Goal: Information Seeking & Learning: Learn about a topic

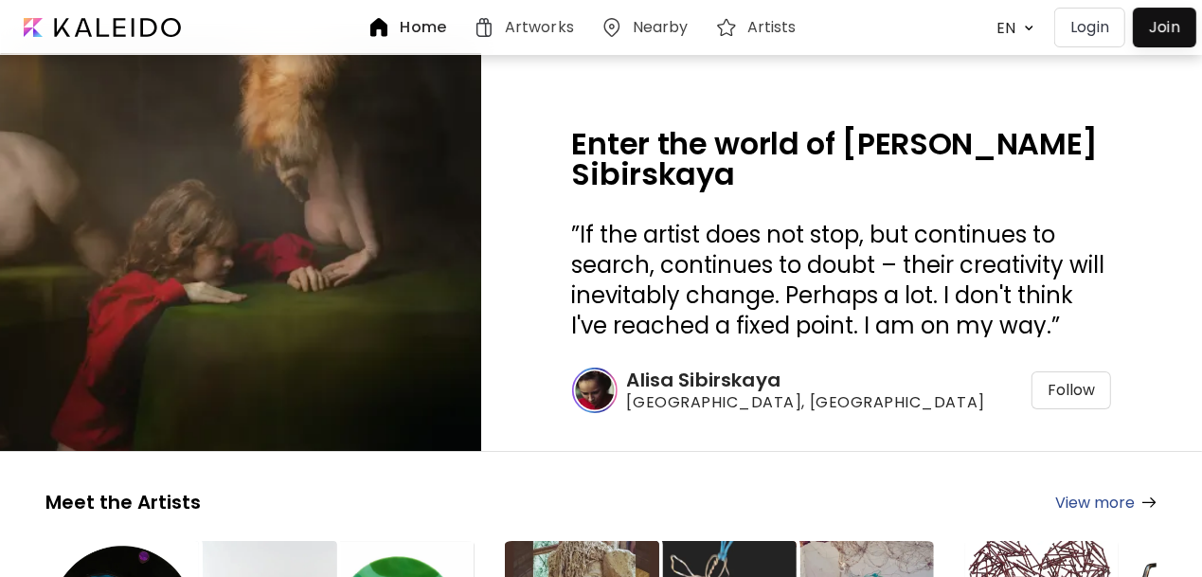
click at [286, 177] on img at bounding box center [240, 252] width 721 height 597
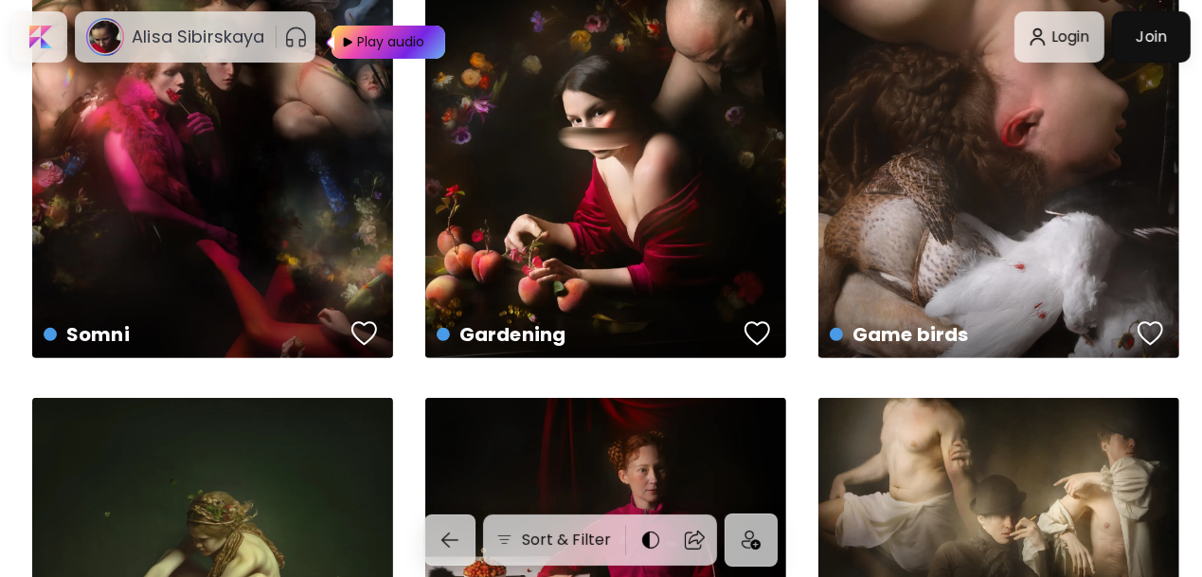
scroll to position [483, 0]
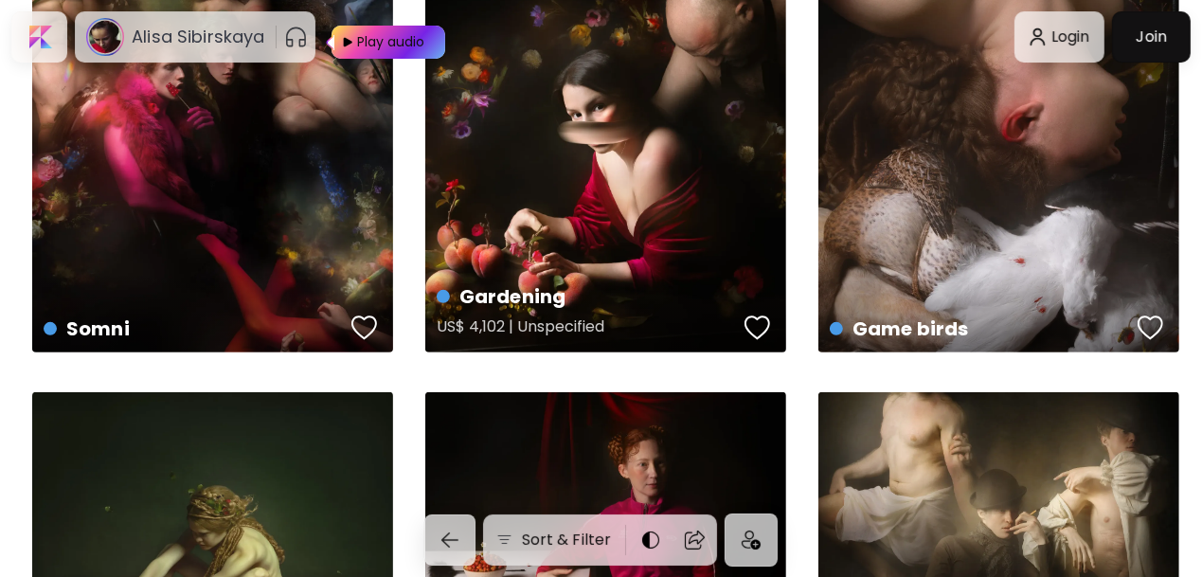
click at [621, 274] on div "Gardening US$ 4,102 | Unspecified" at bounding box center [606, 311] width 368 height 89
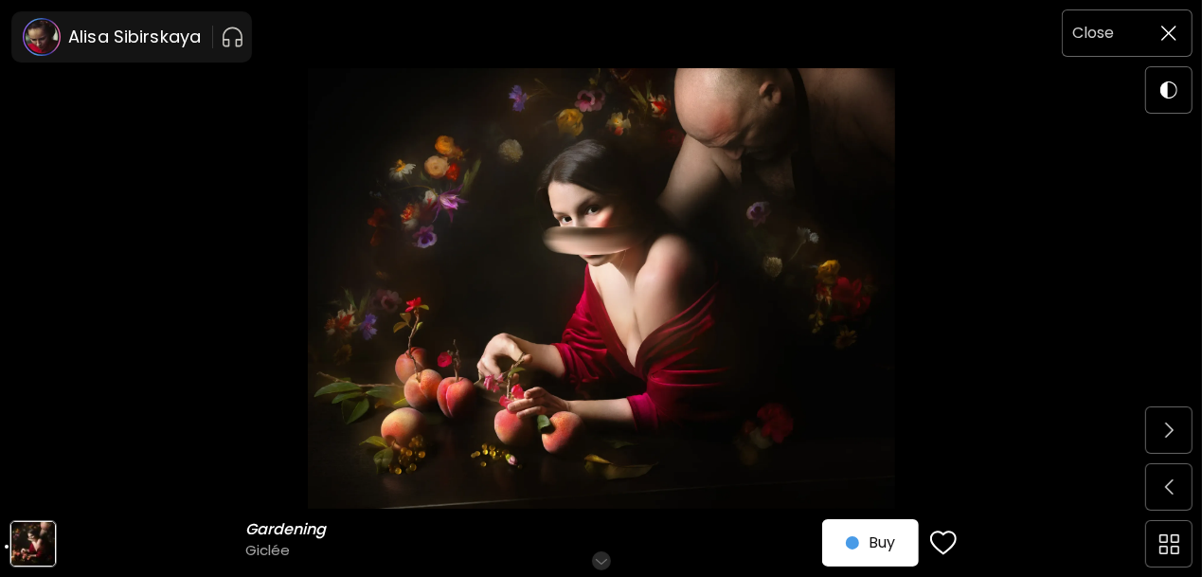
click at [1175, 35] on img at bounding box center [1168, 33] width 15 height 15
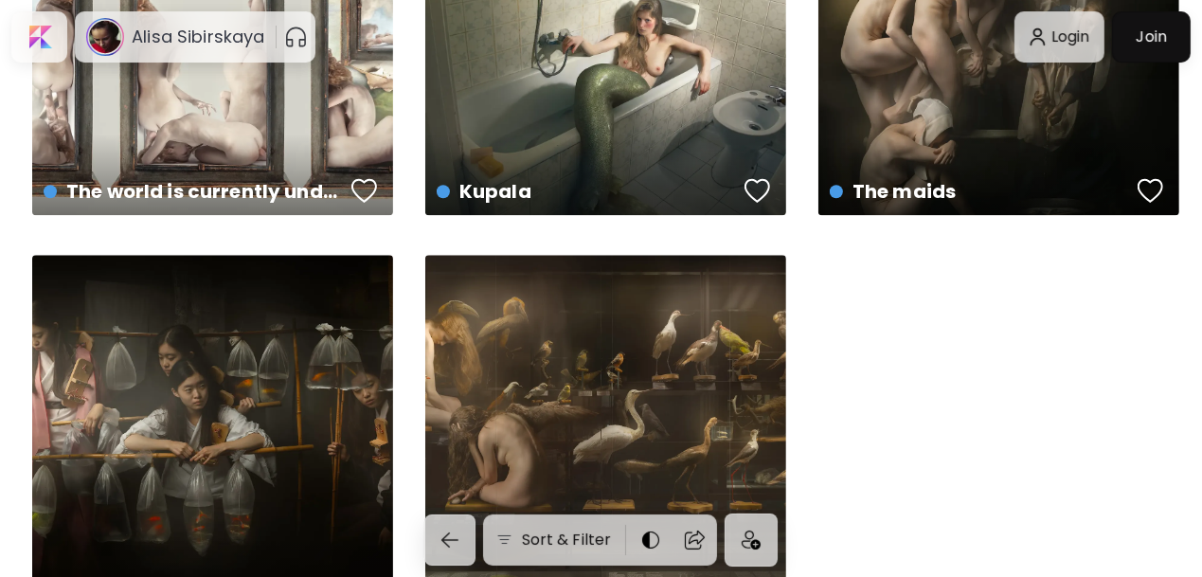
scroll to position [3167, 0]
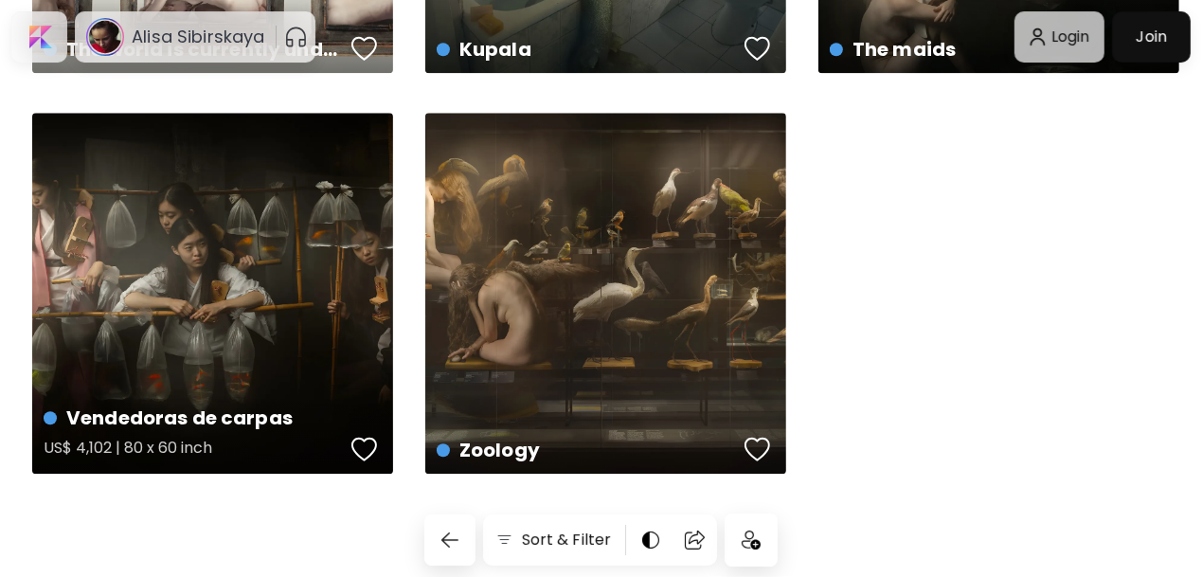
click at [354, 249] on div "Vendedoras de carpas US$ 4,102 | 80 x 60 inch" at bounding box center [212, 293] width 361 height 361
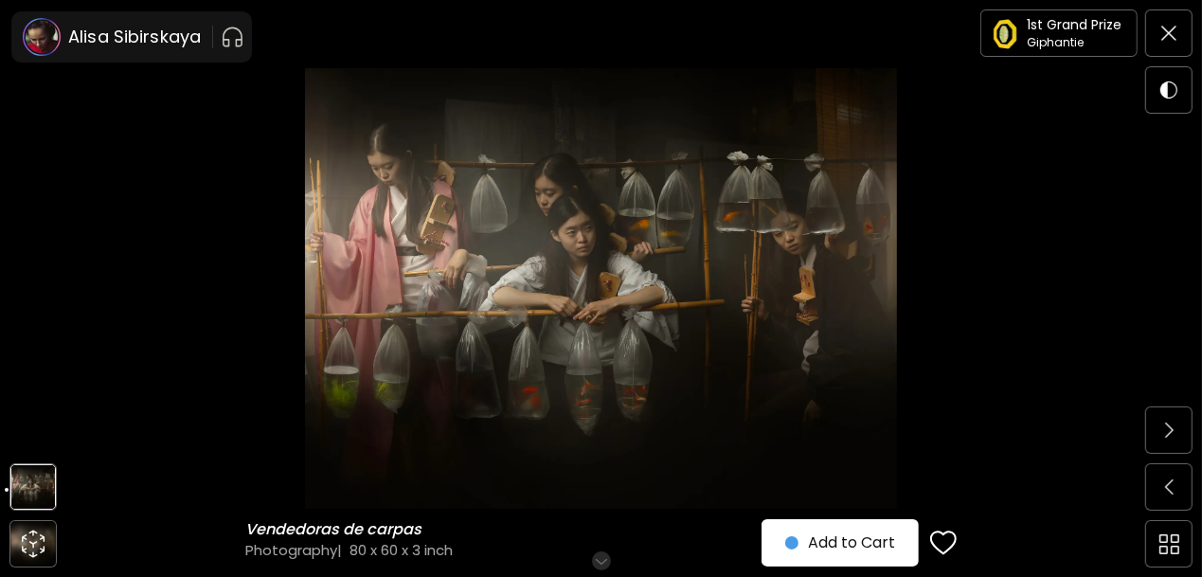
click at [354, 249] on img at bounding box center [601, 288] width 1043 height 440
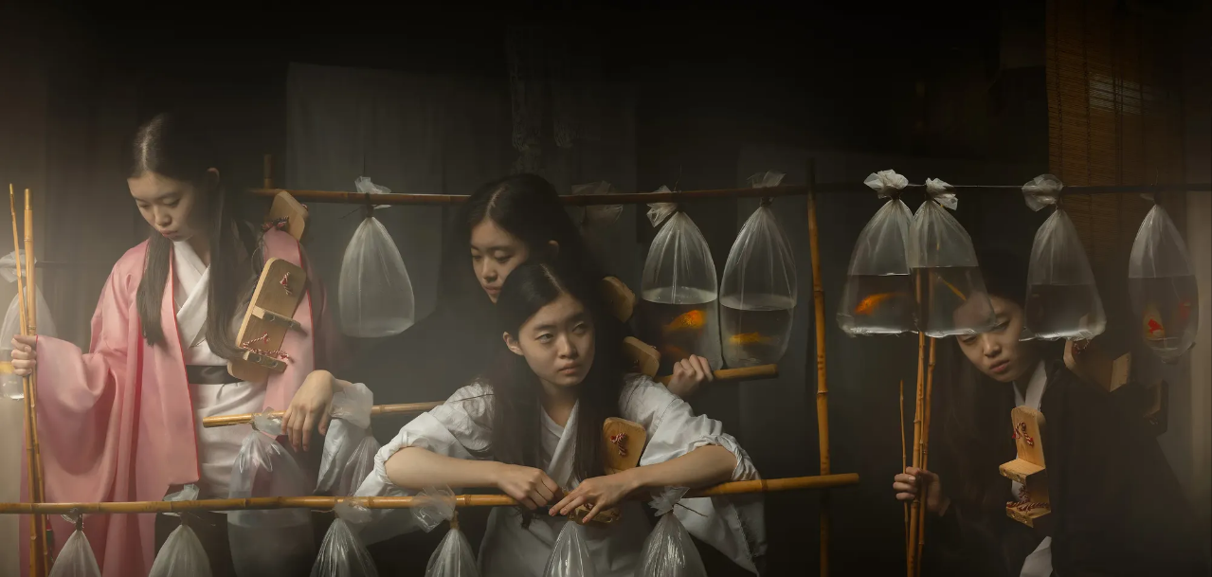
click at [409, 363] on img at bounding box center [606, 451] width 1212 height 902
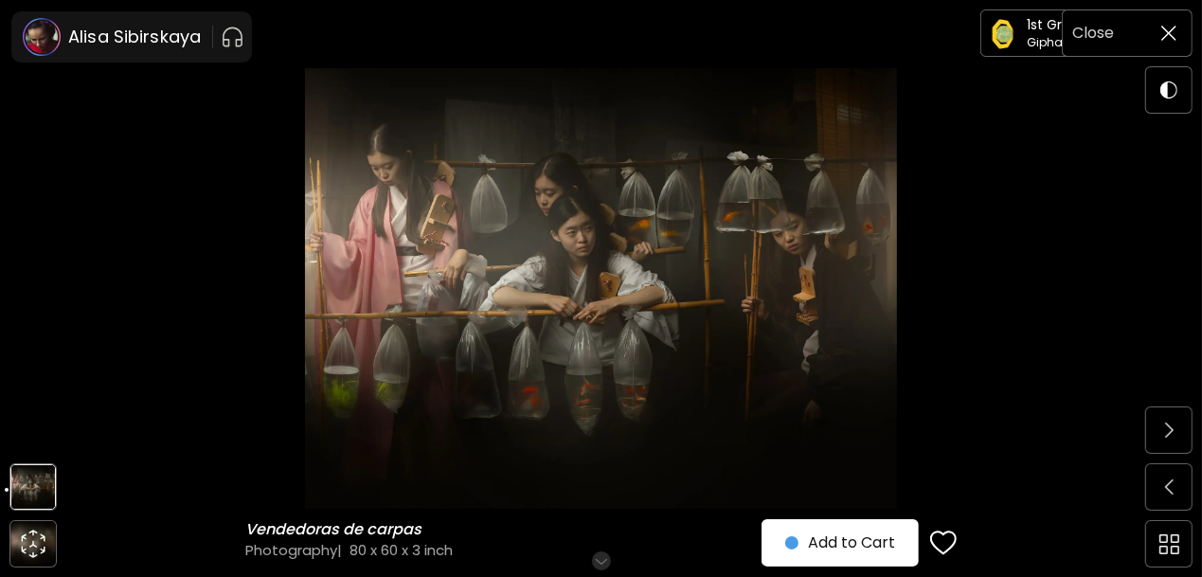
click at [1168, 20] on span at bounding box center [1169, 33] width 40 height 40
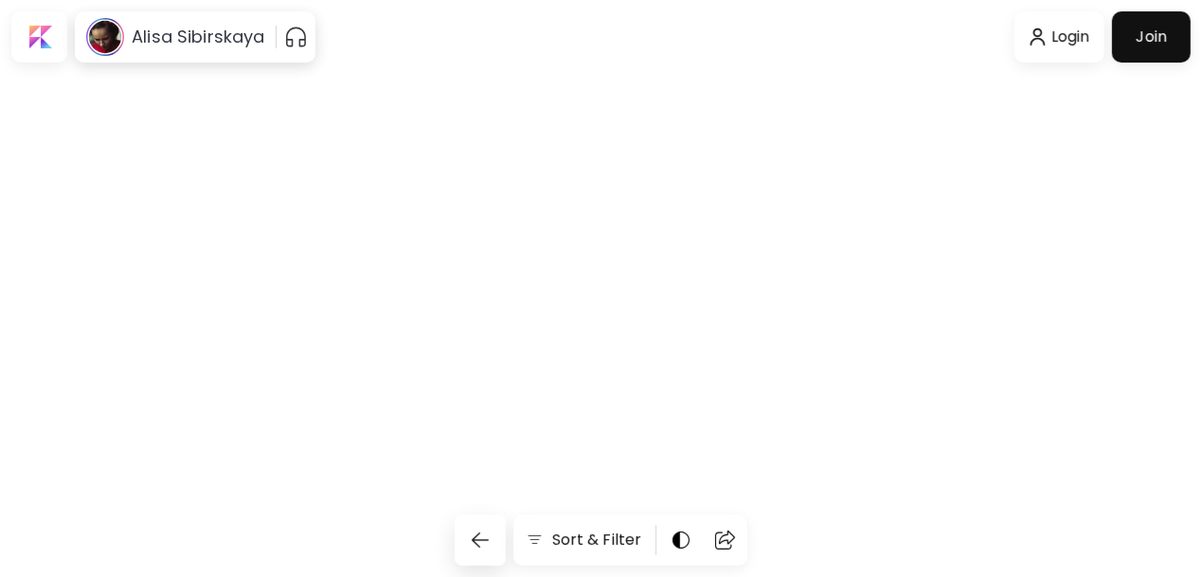
scroll to position [3167, 0]
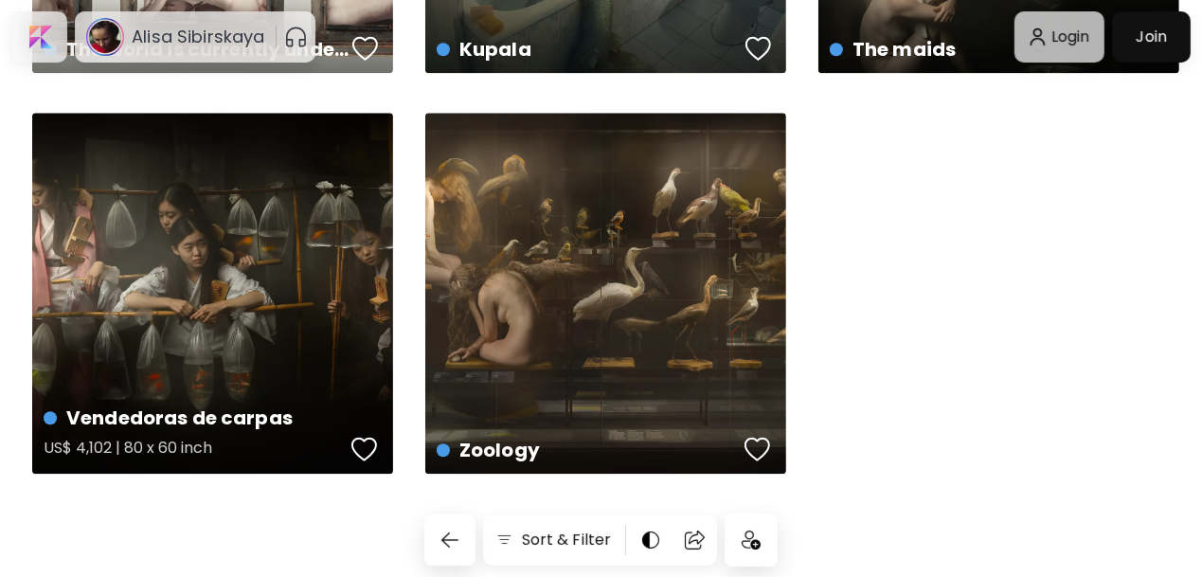
click at [254, 287] on div "Vendedoras de carpas US$ 4,102 | 80 x 60 inch" at bounding box center [212, 293] width 361 height 361
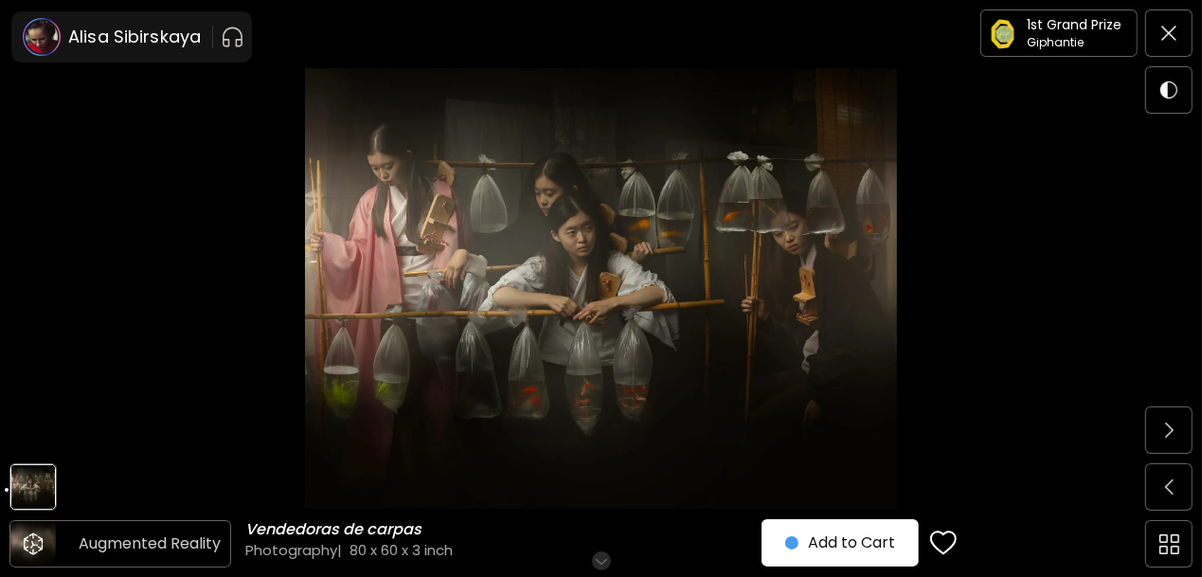
click at [27, 552] on icon "animation" at bounding box center [33, 544] width 30 height 30
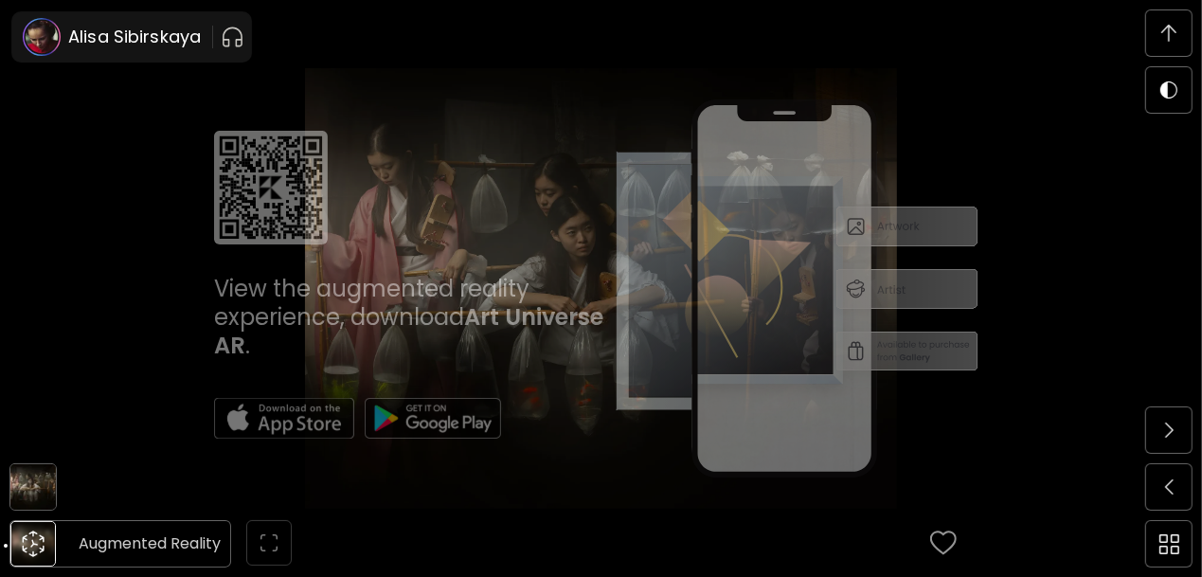
scroll to position [996, 0]
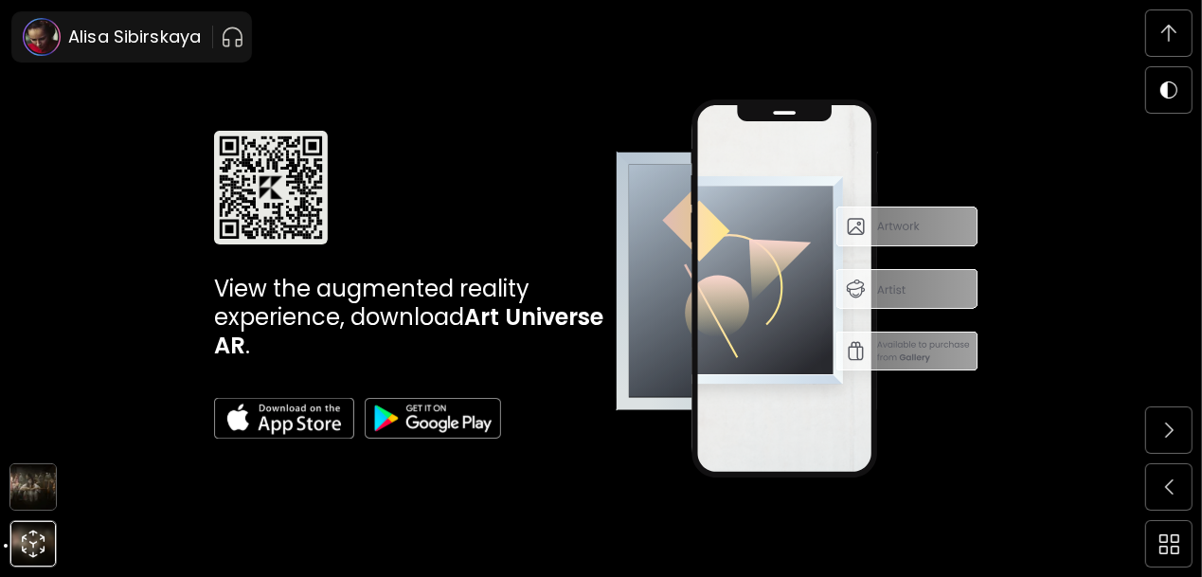
click at [135, 490] on div "View the augmented reality experience, download Art Universe AR ." at bounding box center [601, 288] width 1043 height 440
click at [1172, 25] on img at bounding box center [1168, 33] width 15 height 17
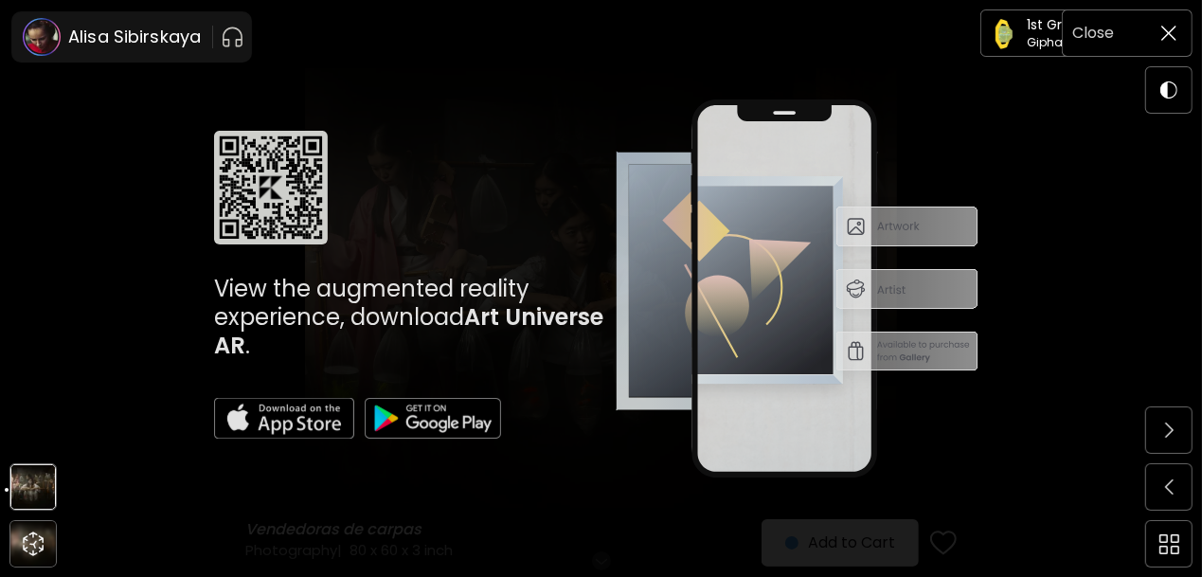
scroll to position [0, 0]
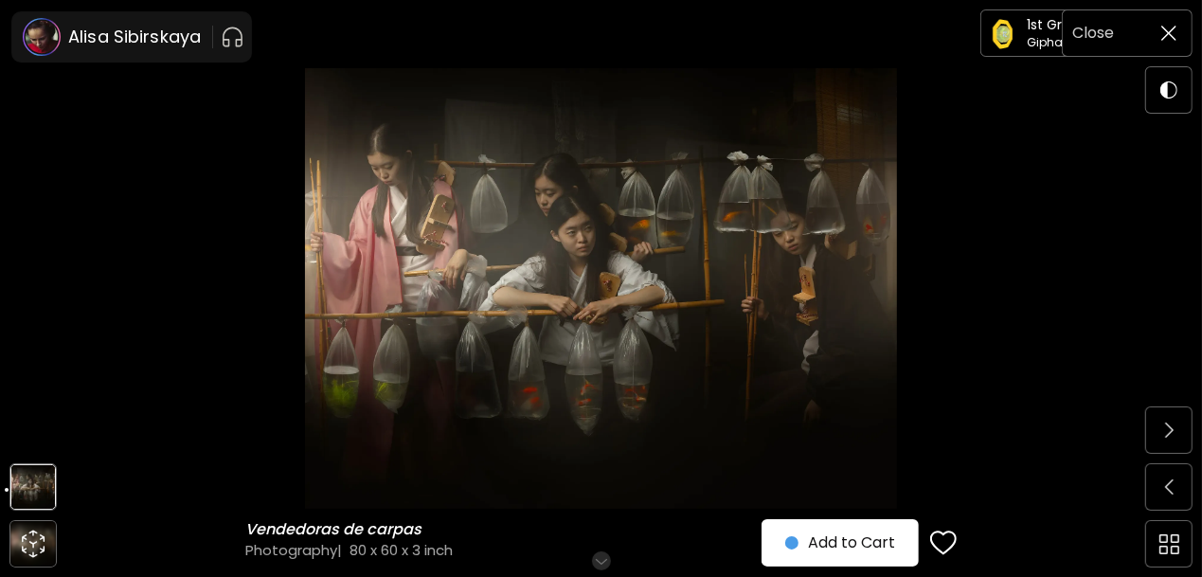
click at [1172, 28] on img at bounding box center [1168, 33] width 15 height 15
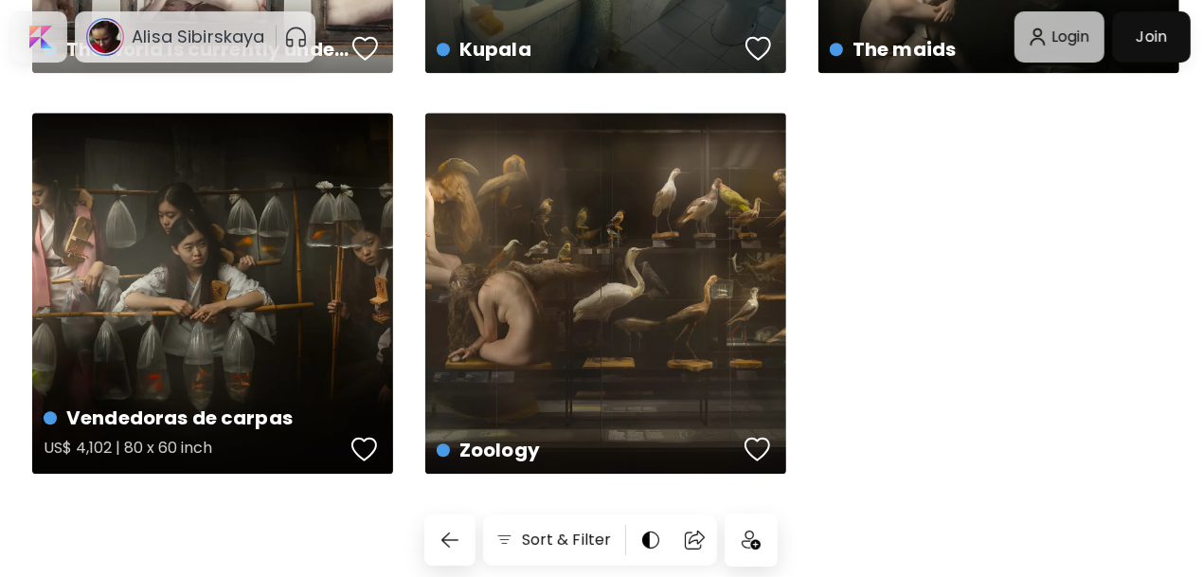
click at [286, 298] on div "Vendedoras de carpas US$ 4,102 | 80 x 60 inch" at bounding box center [212, 293] width 361 height 361
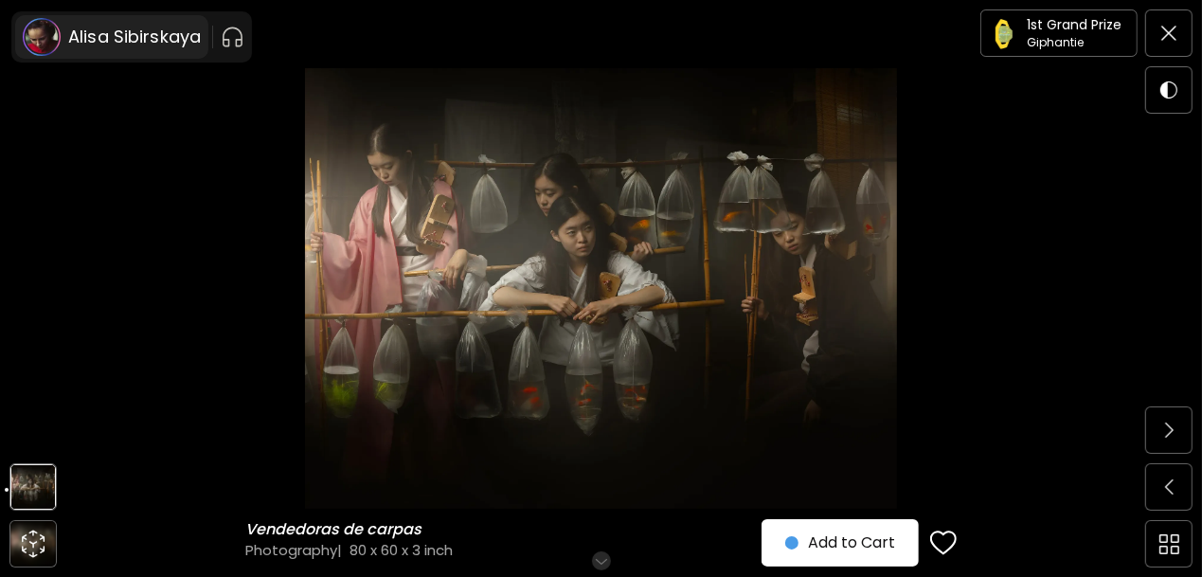
click at [113, 44] on h6 "Alisa Sibirskaya" at bounding box center [134, 37] width 133 height 23
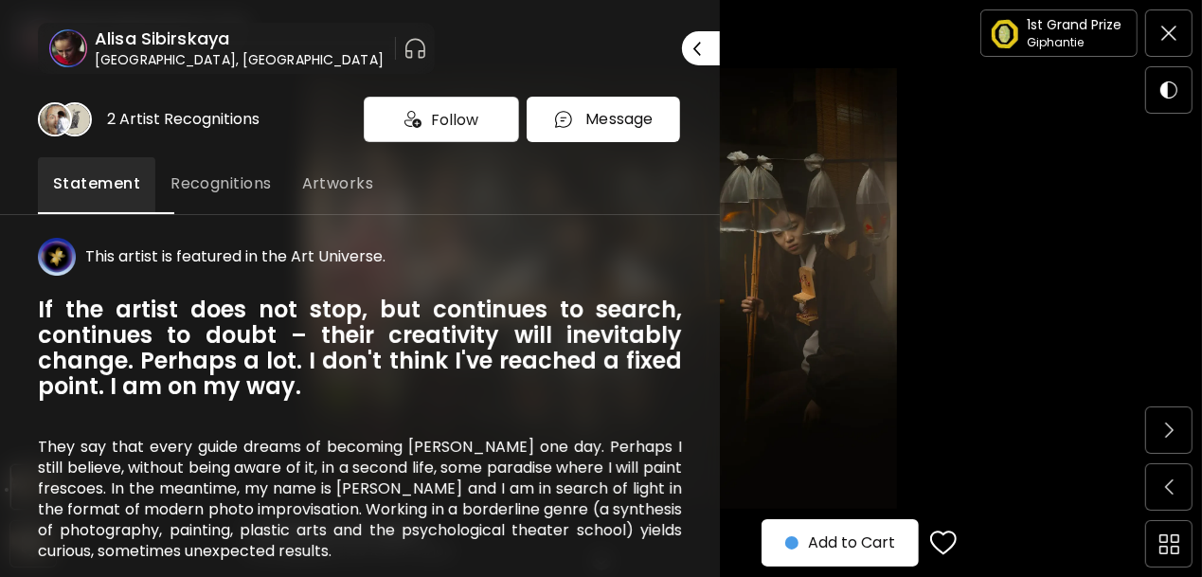
click at [63, 45] on image at bounding box center [68, 48] width 38 height 38
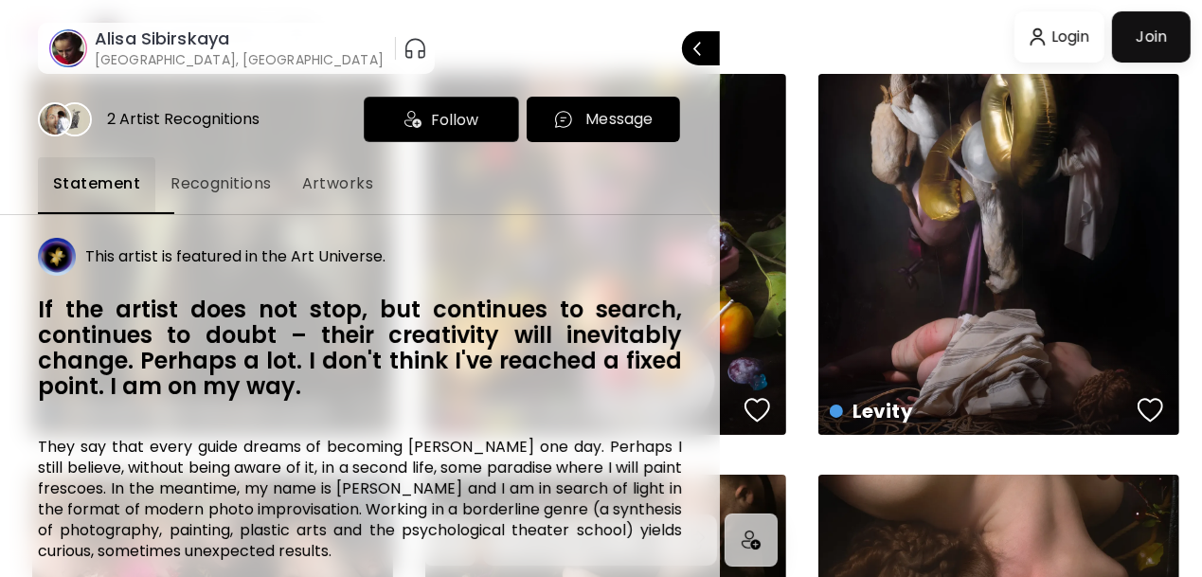
click at [111, 45] on h6 "Alisa Sibirskaya" at bounding box center [239, 38] width 289 height 23
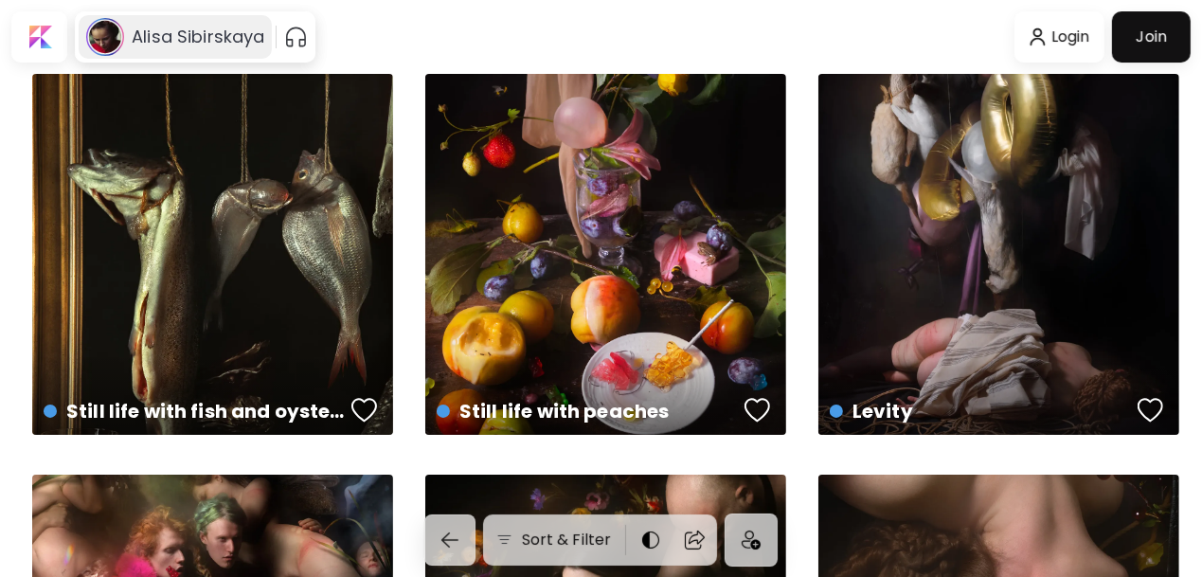
click at [104, 45] on use at bounding box center [105, 37] width 37 height 37
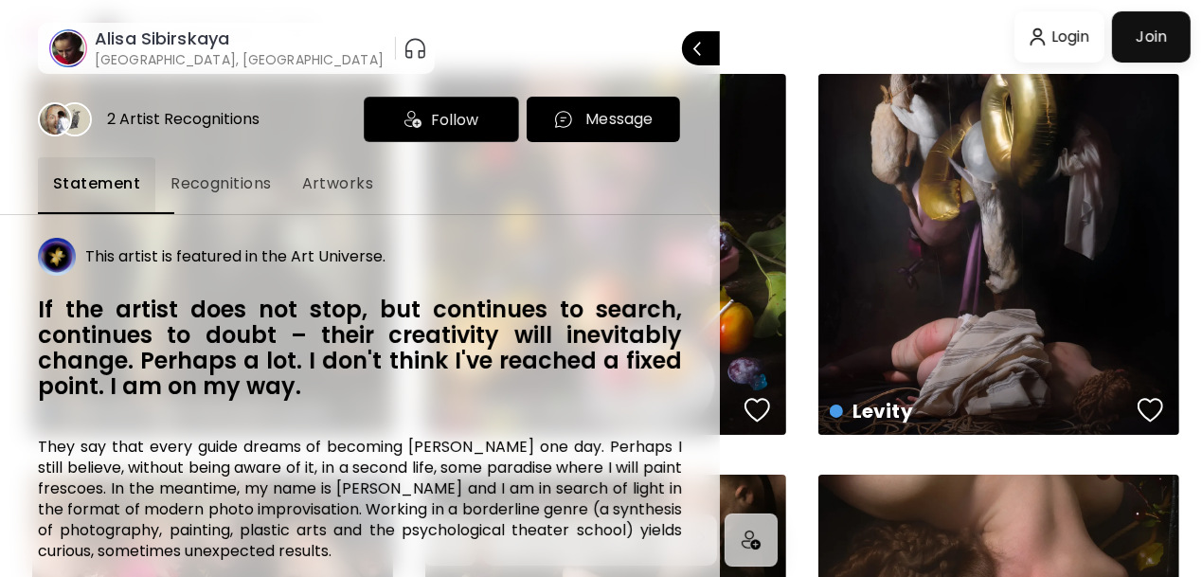
click at [798, 49] on div at bounding box center [601, 288] width 1202 height 577
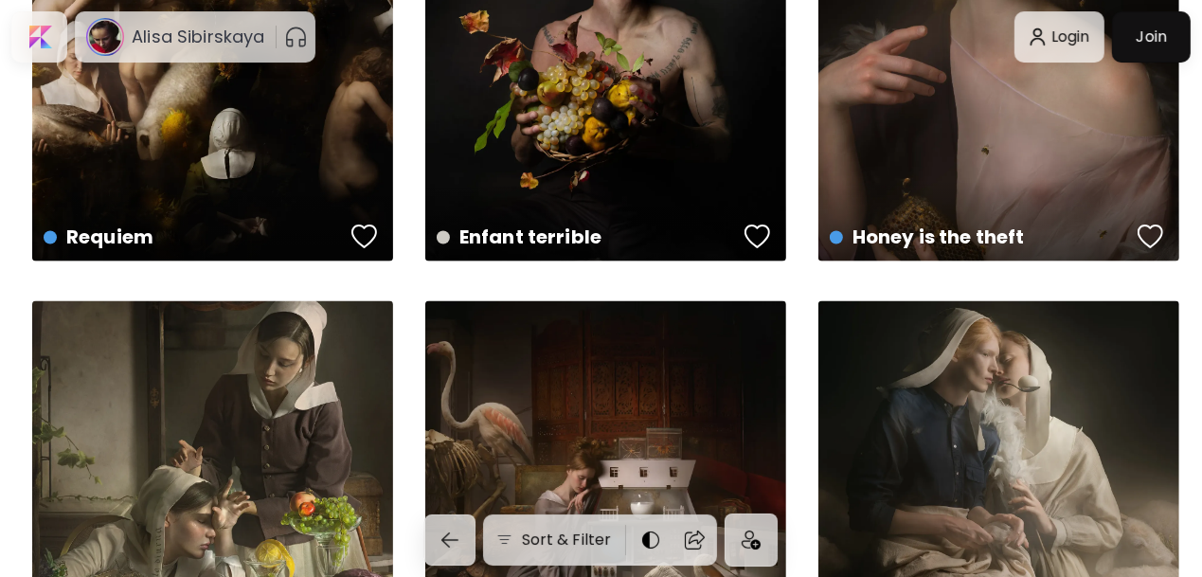
scroll to position [2182, 0]
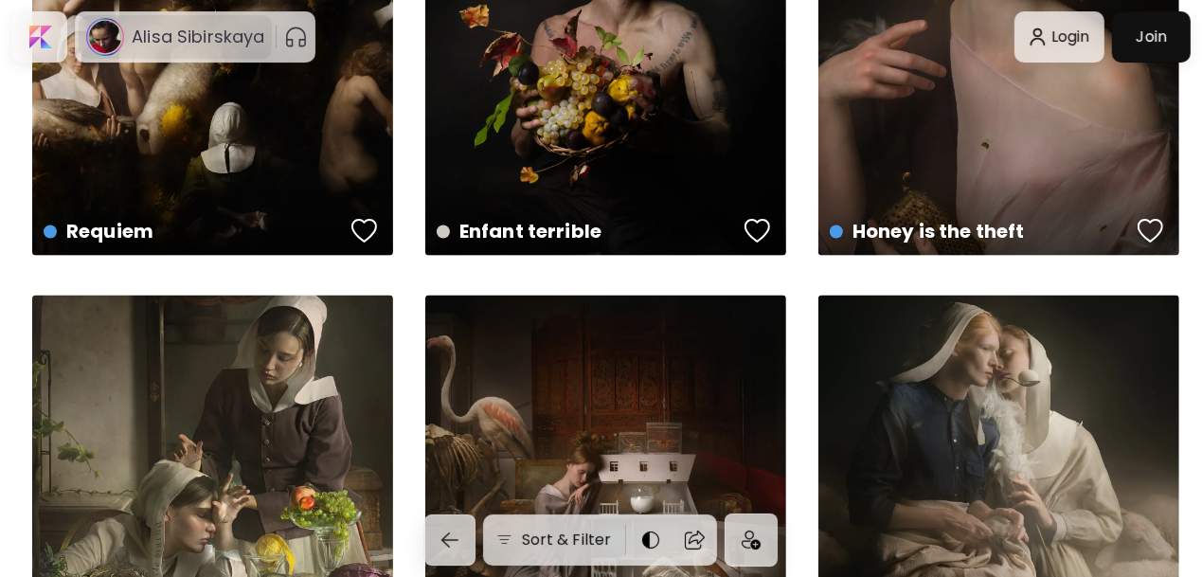
click at [139, 32] on h6 "Alisa Sibirskaya" at bounding box center [198, 37] width 133 height 23
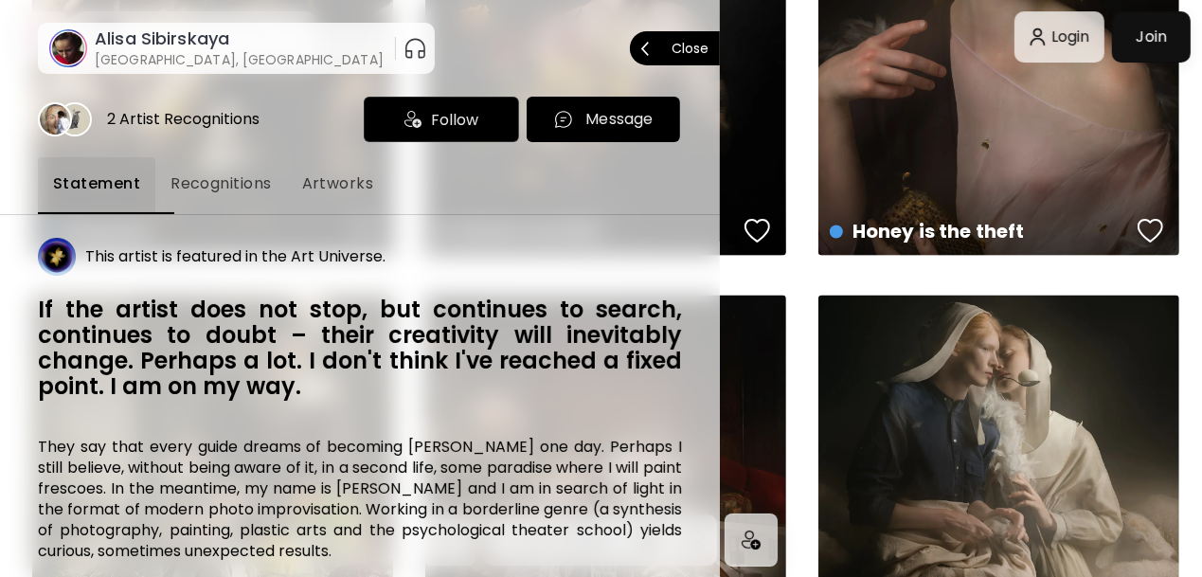
click at [404, 51] on img "button" at bounding box center [416, 48] width 24 height 30
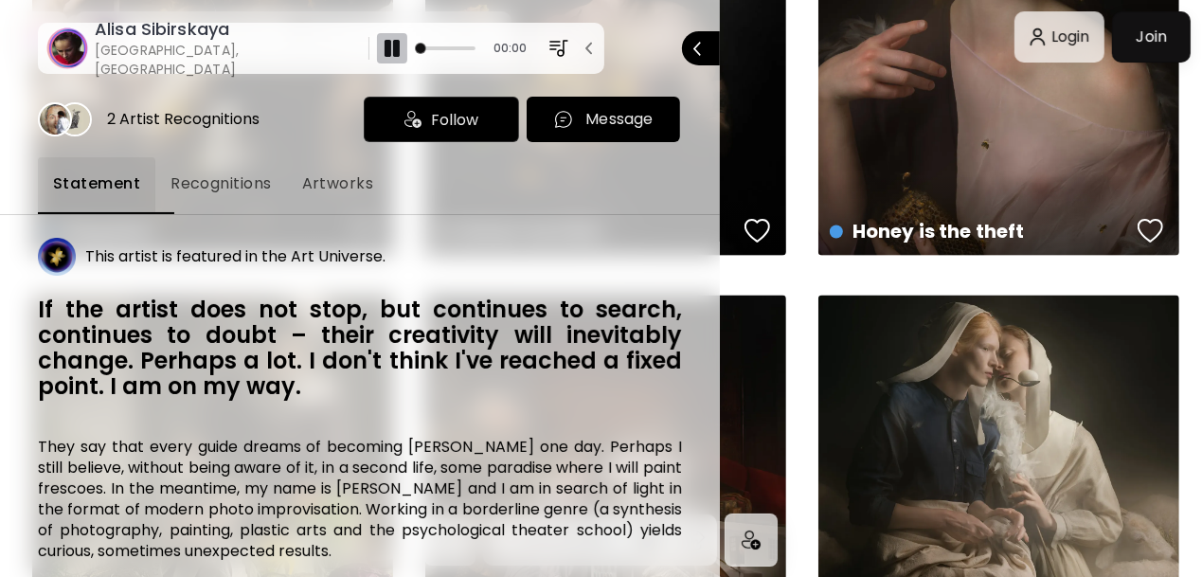
click at [381, 51] on img "button" at bounding box center [392, 48] width 23 height 23
click at [374, 185] on span "Artworks" at bounding box center [338, 183] width 72 height 23
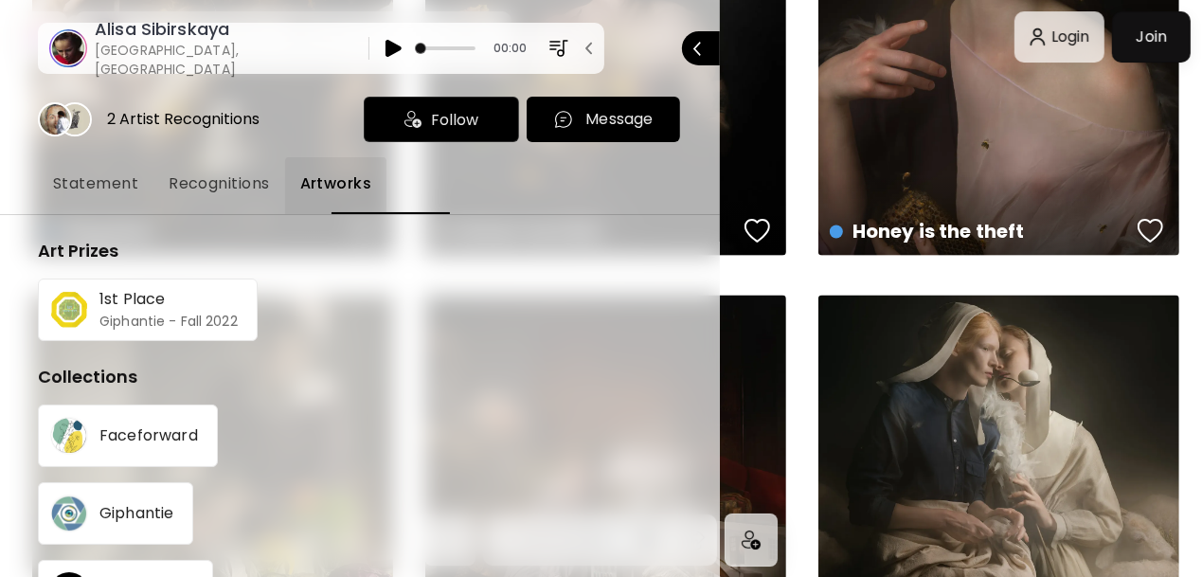
click at [117, 178] on span "Statement" at bounding box center [95, 183] width 85 height 23
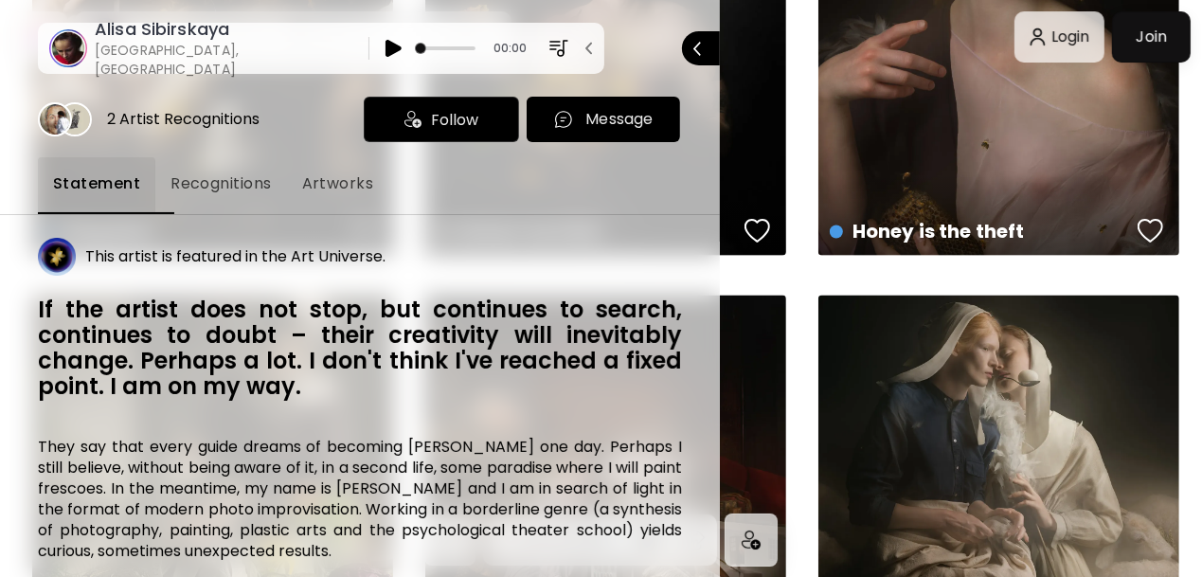
click at [189, 182] on span "Recognitions" at bounding box center [221, 183] width 101 height 23
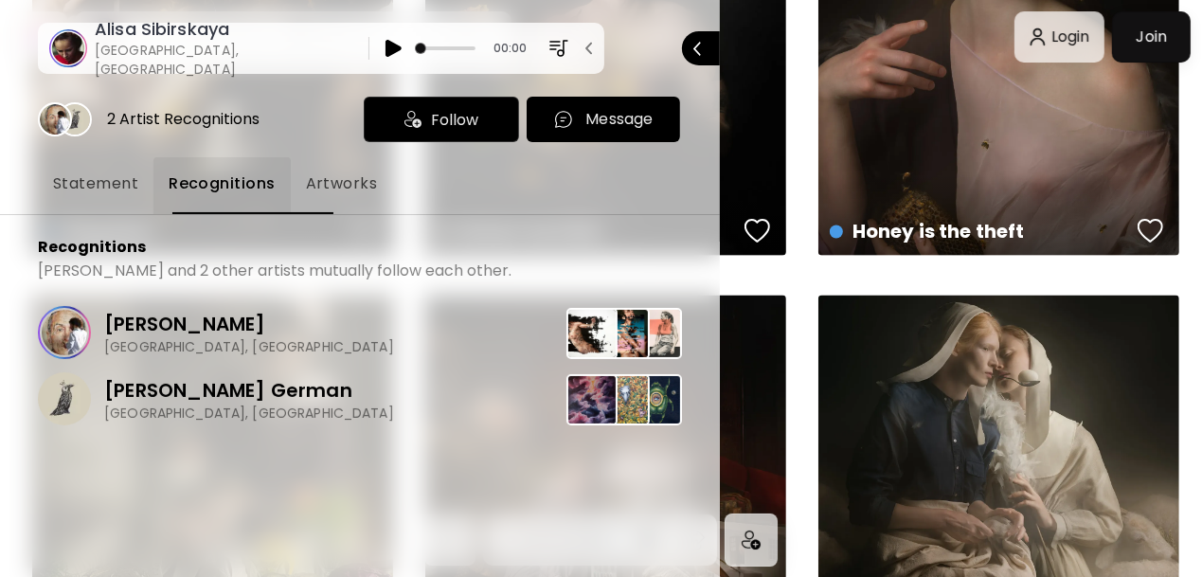
click at [111, 187] on span "Statement" at bounding box center [95, 183] width 85 height 23
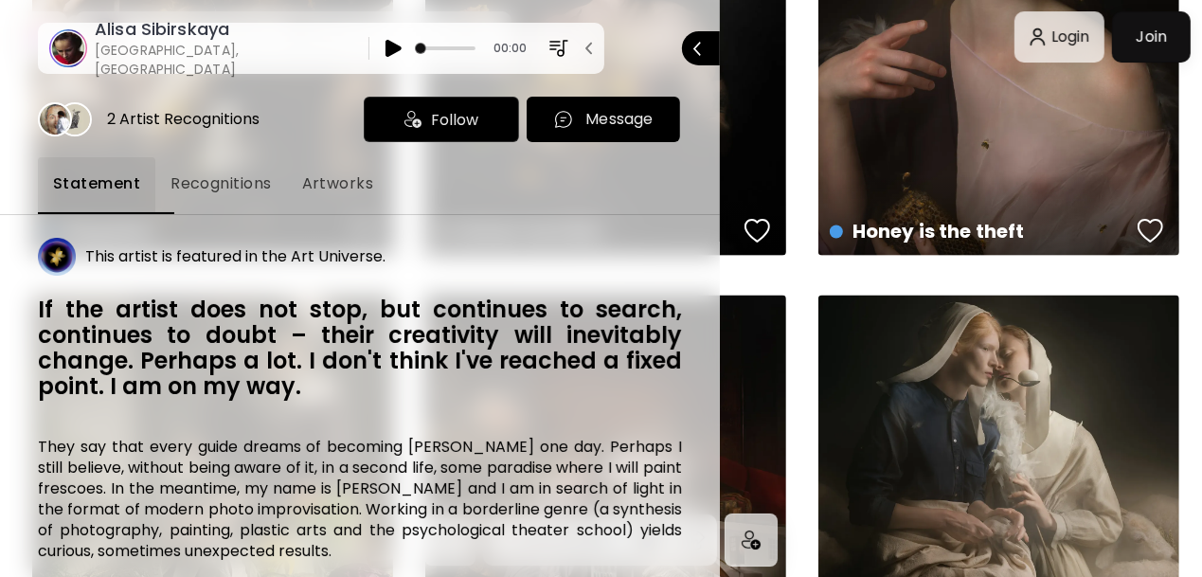
click at [60, 51] on image at bounding box center [68, 48] width 38 height 38
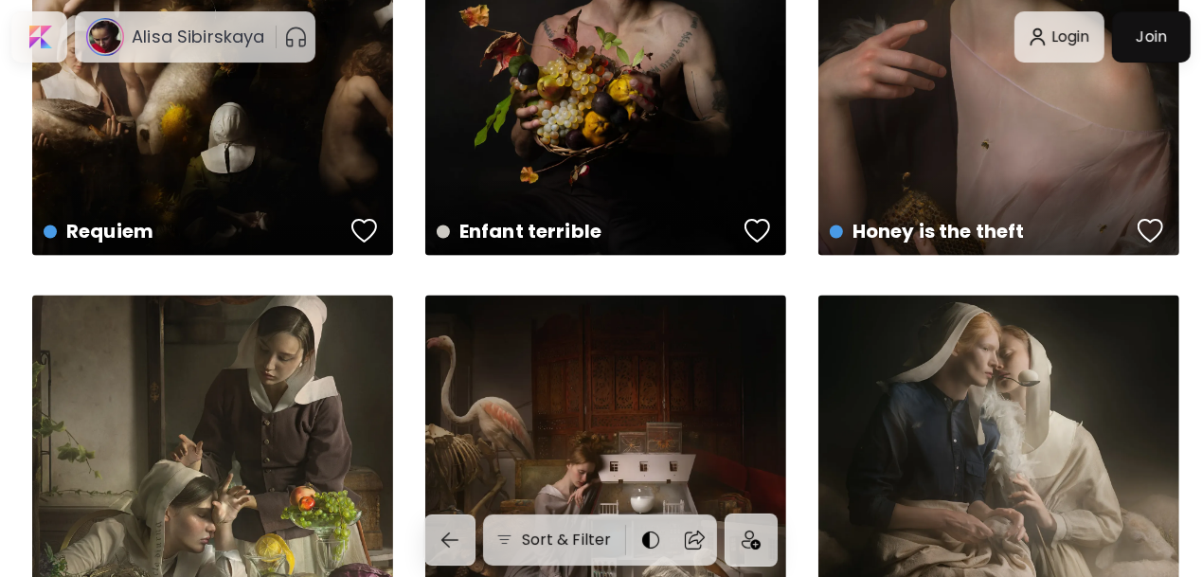
click at [546, 386] on div "Intimate collection of melancholisms US$ 4,102 | 120 x 90 inch" at bounding box center [605, 476] width 361 height 361
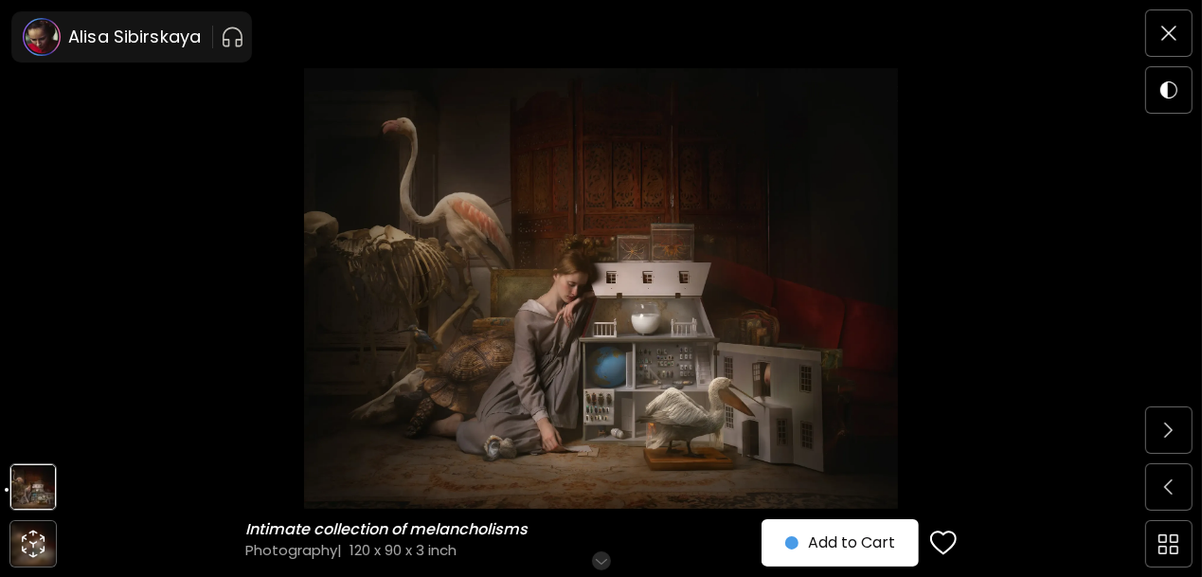
click at [664, 243] on img at bounding box center [601, 288] width 1043 height 440
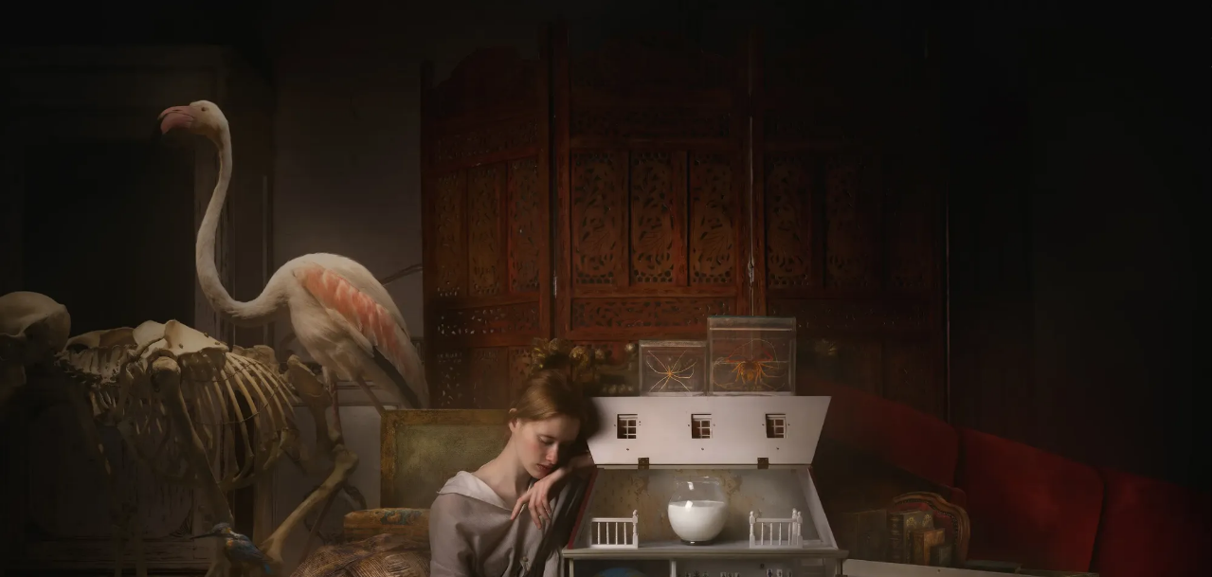
click at [592, 546] on img at bounding box center [606, 449] width 1212 height 898
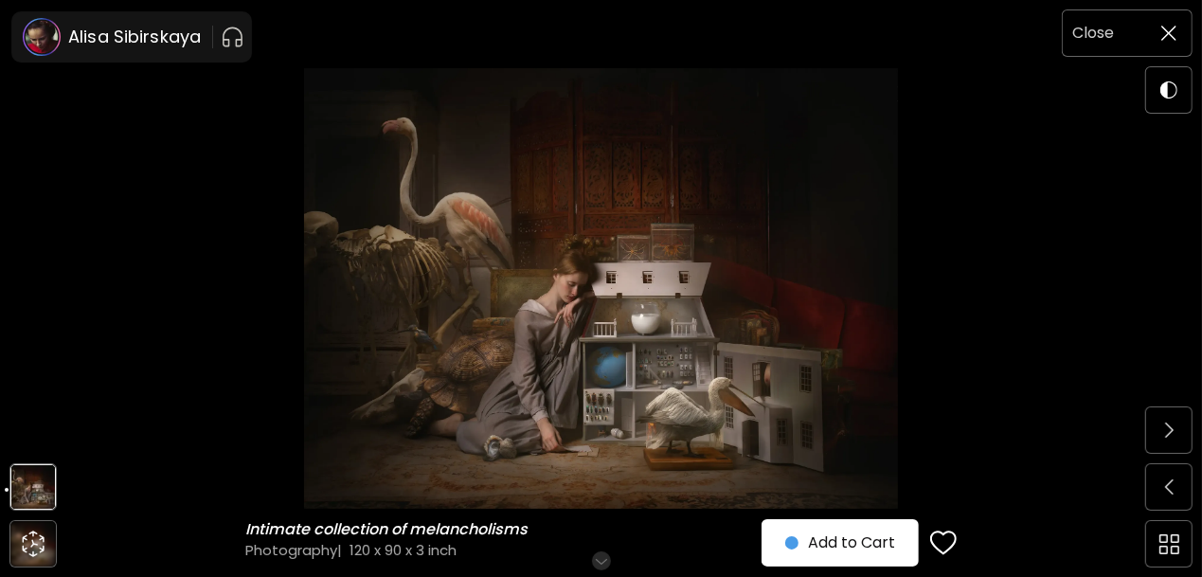
click at [1170, 26] on img at bounding box center [1168, 33] width 15 height 15
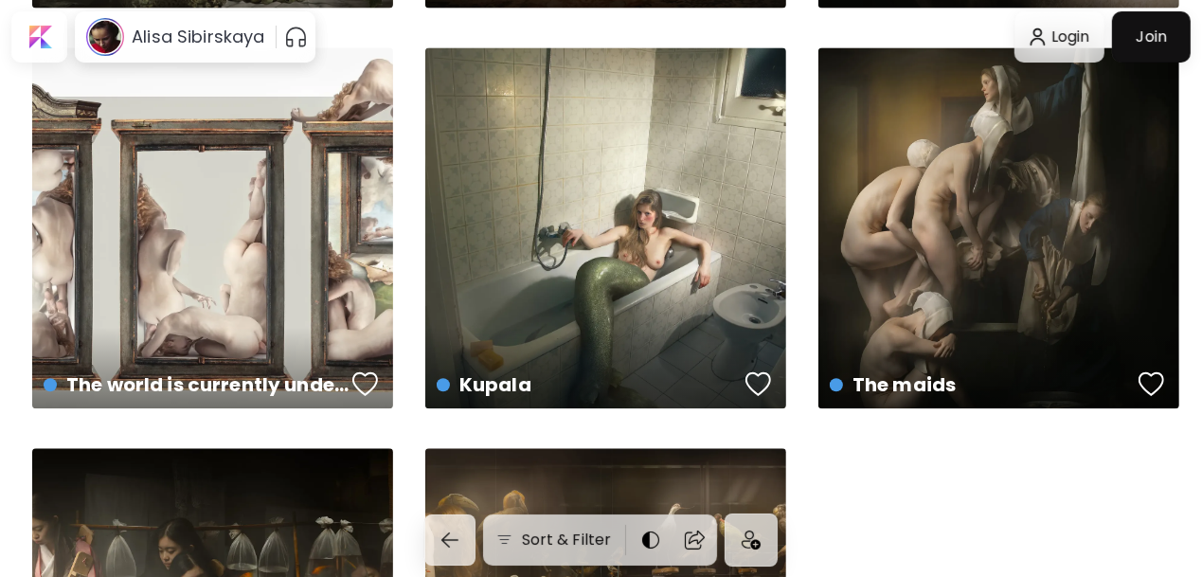
scroll to position [2832, 0]
